Goal: Task Accomplishment & Management: Use online tool/utility

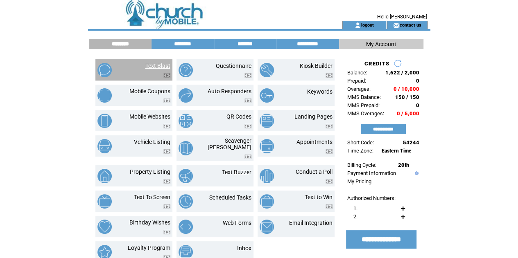
click at [157, 66] on link "Text Blast" at bounding box center [157, 66] width 25 height 7
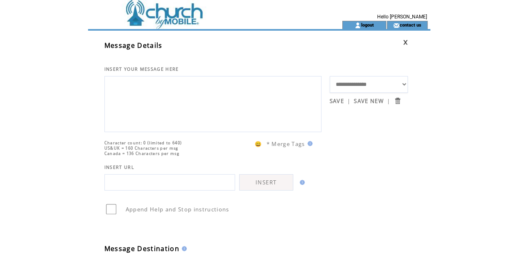
click at [122, 95] on textarea at bounding box center [213, 103] width 208 height 49
type textarea "*"
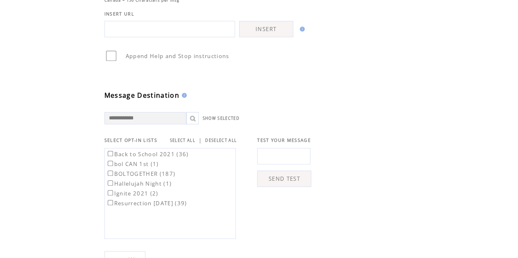
scroll to position [238, 0]
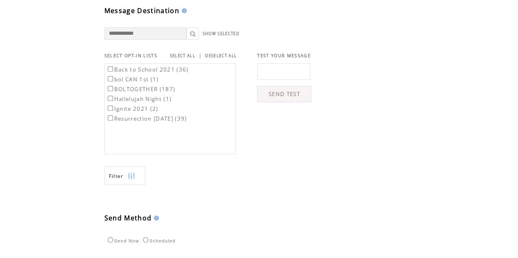
type textarea "**********"
click at [273, 80] on input "text" at bounding box center [283, 71] width 53 height 16
type input "**********"
click at [283, 102] on link "SEND TEST" at bounding box center [284, 94] width 54 height 16
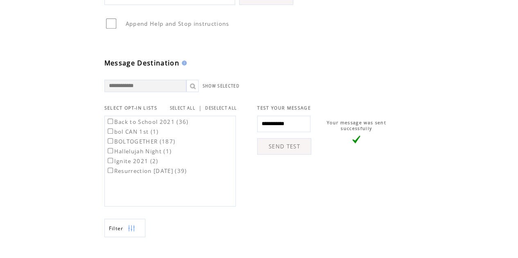
scroll to position [201, 0]
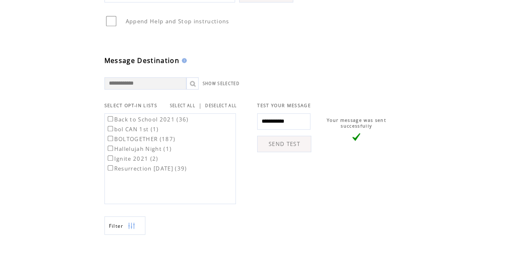
click at [110, 142] on label "BOLTOGETHER (187)" at bounding box center [141, 139] width 70 height 7
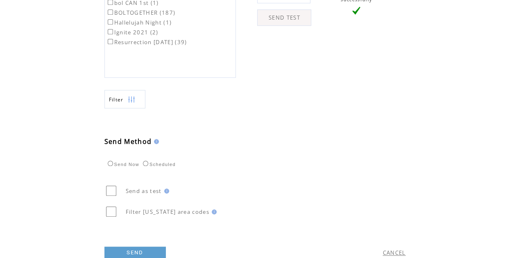
scroll to position [335, 0]
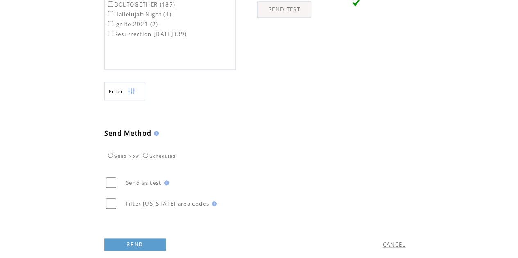
click at [131, 246] on link "SEND" at bounding box center [134, 245] width 61 height 12
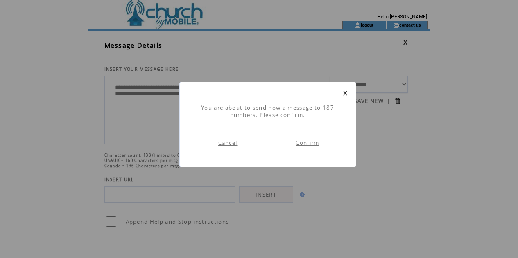
scroll to position [0, 0]
click at [317, 143] on link "Confirm" at bounding box center [307, 142] width 23 height 7
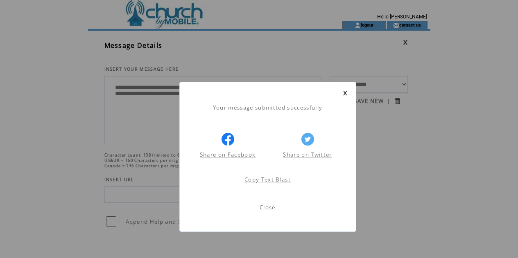
scroll to position [0, 0]
click at [272, 208] on link "Close" at bounding box center [268, 207] width 16 height 7
